Goal: Information Seeking & Learning: Learn about a topic

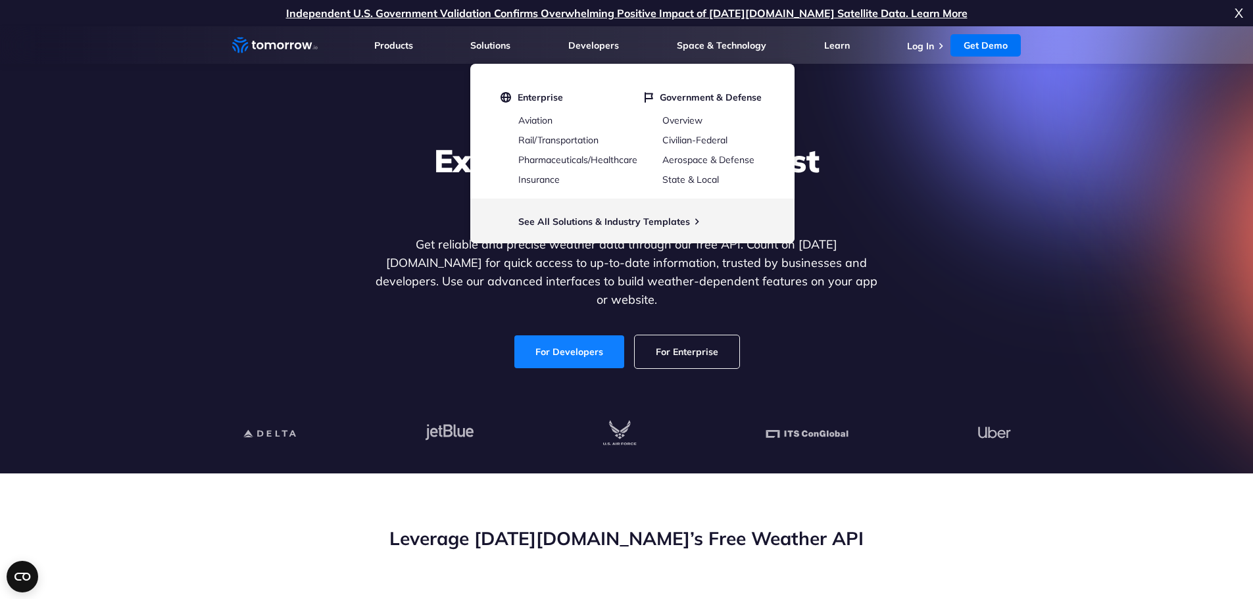
click at [571, 335] on link "For Developers" at bounding box center [569, 351] width 110 height 33
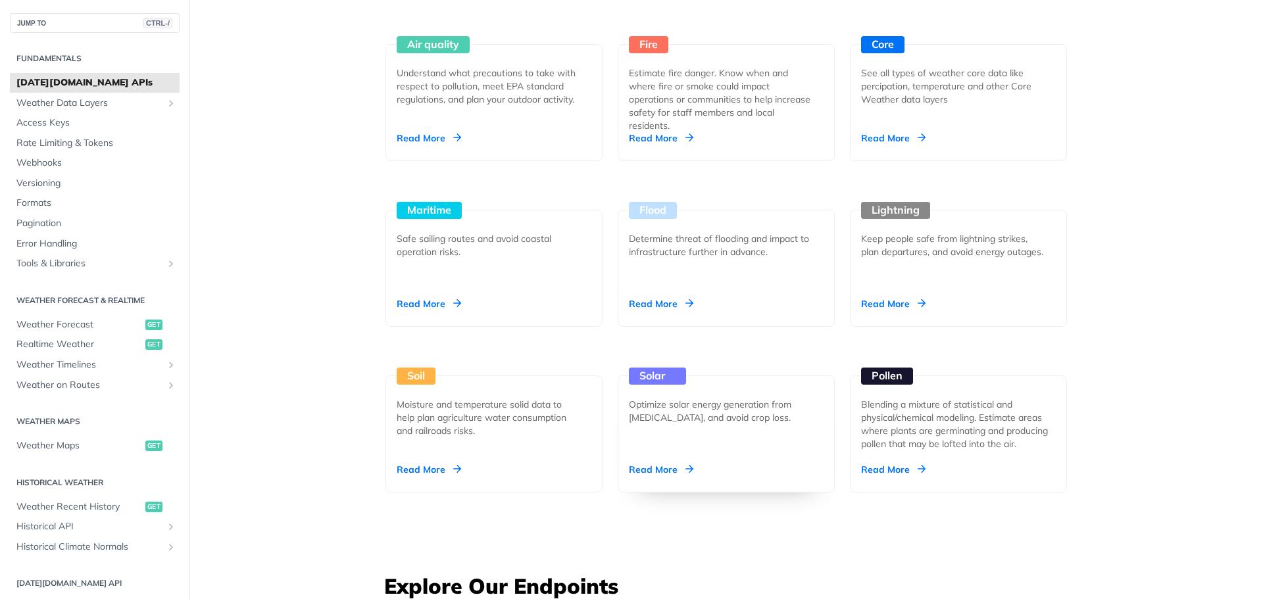
scroll to position [1276, 0]
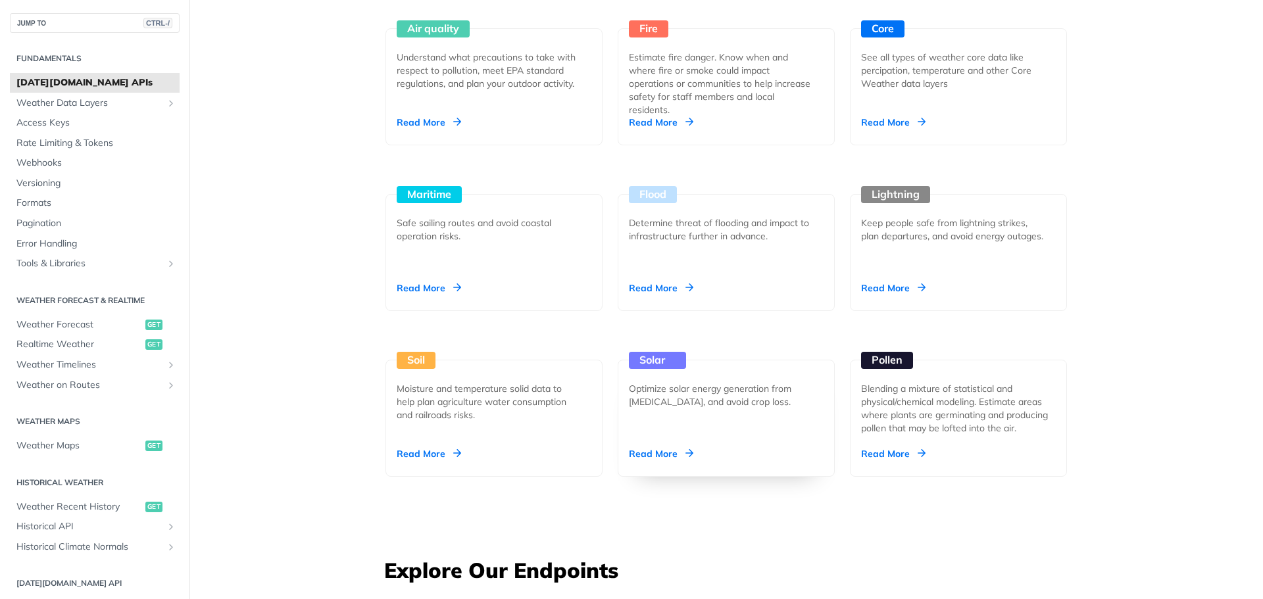
click at [647, 454] on div "Read More" at bounding box center [661, 453] width 64 height 13
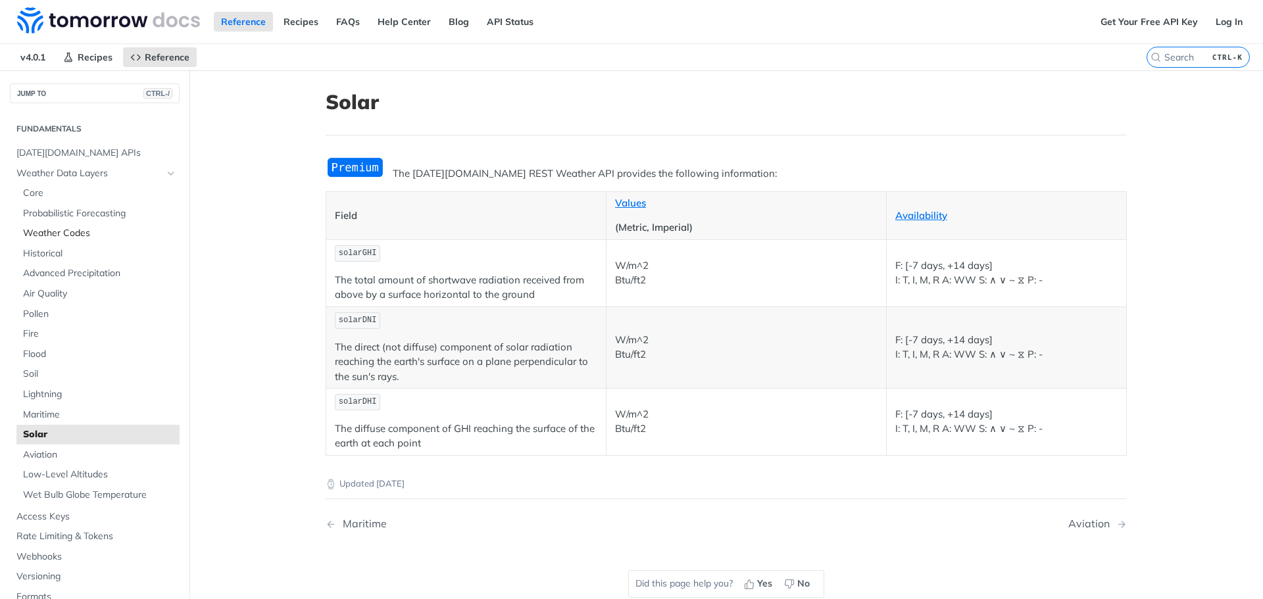
click at [72, 234] on span "Weather Codes" at bounding box center [99, 233] width 153 height 13
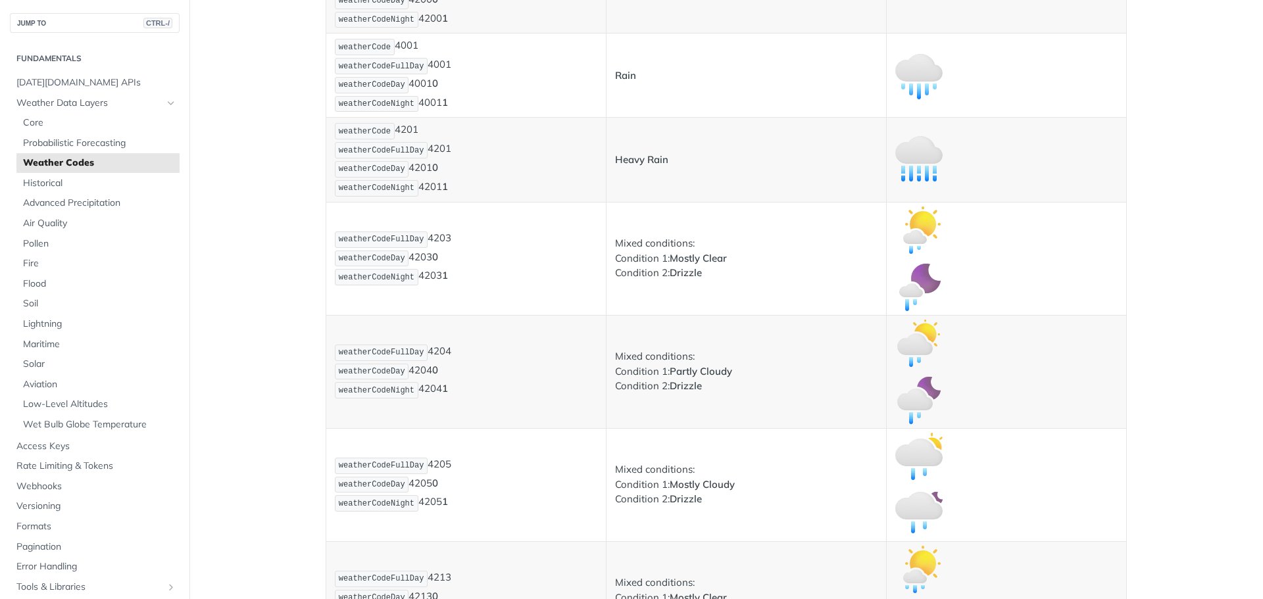
scroll to position [1776, 0]
